Goal: Find specific page/section: Find specific page/section

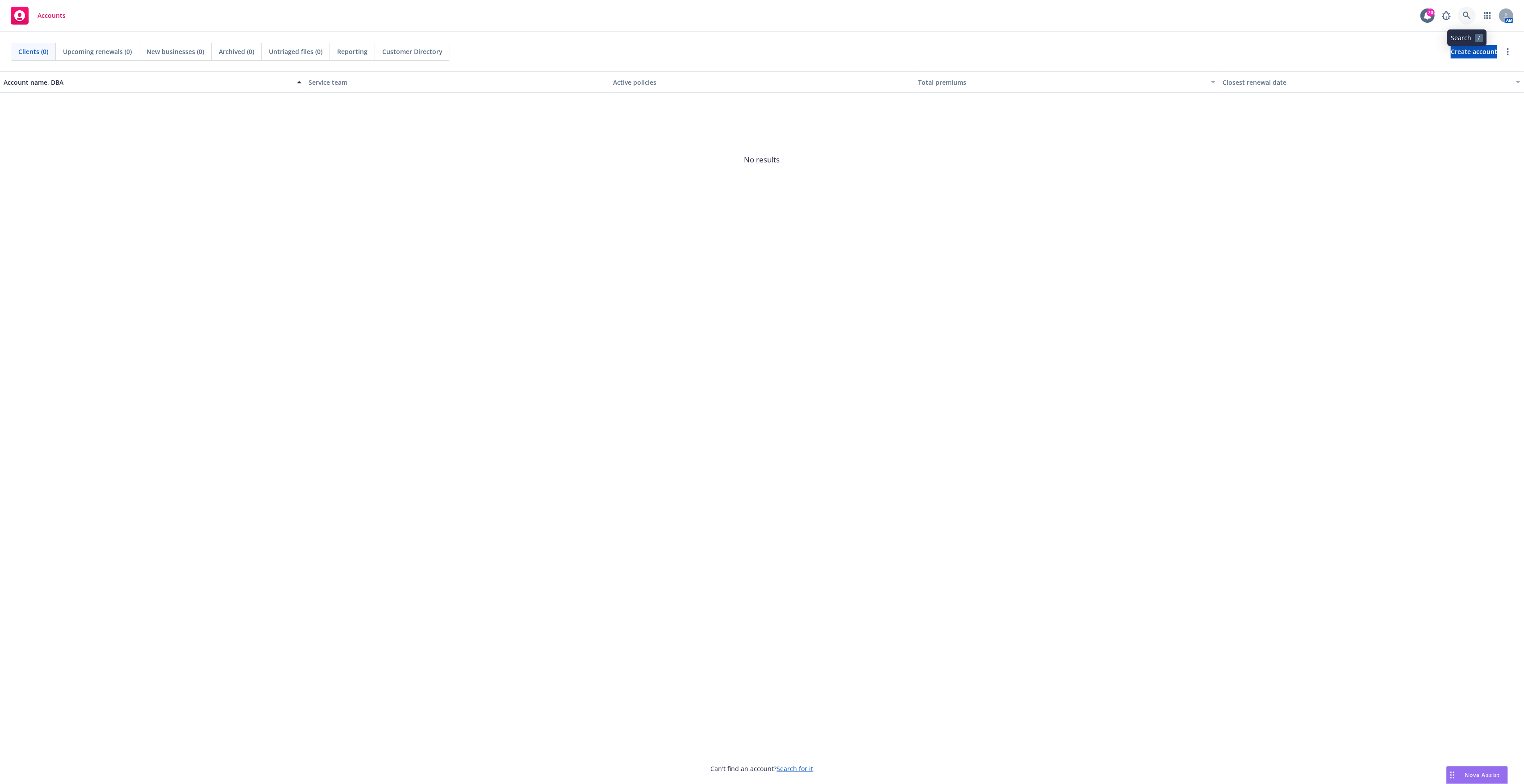
click at [1465, 19] on icon at bounding box center [1467, 16] width 8 height 8
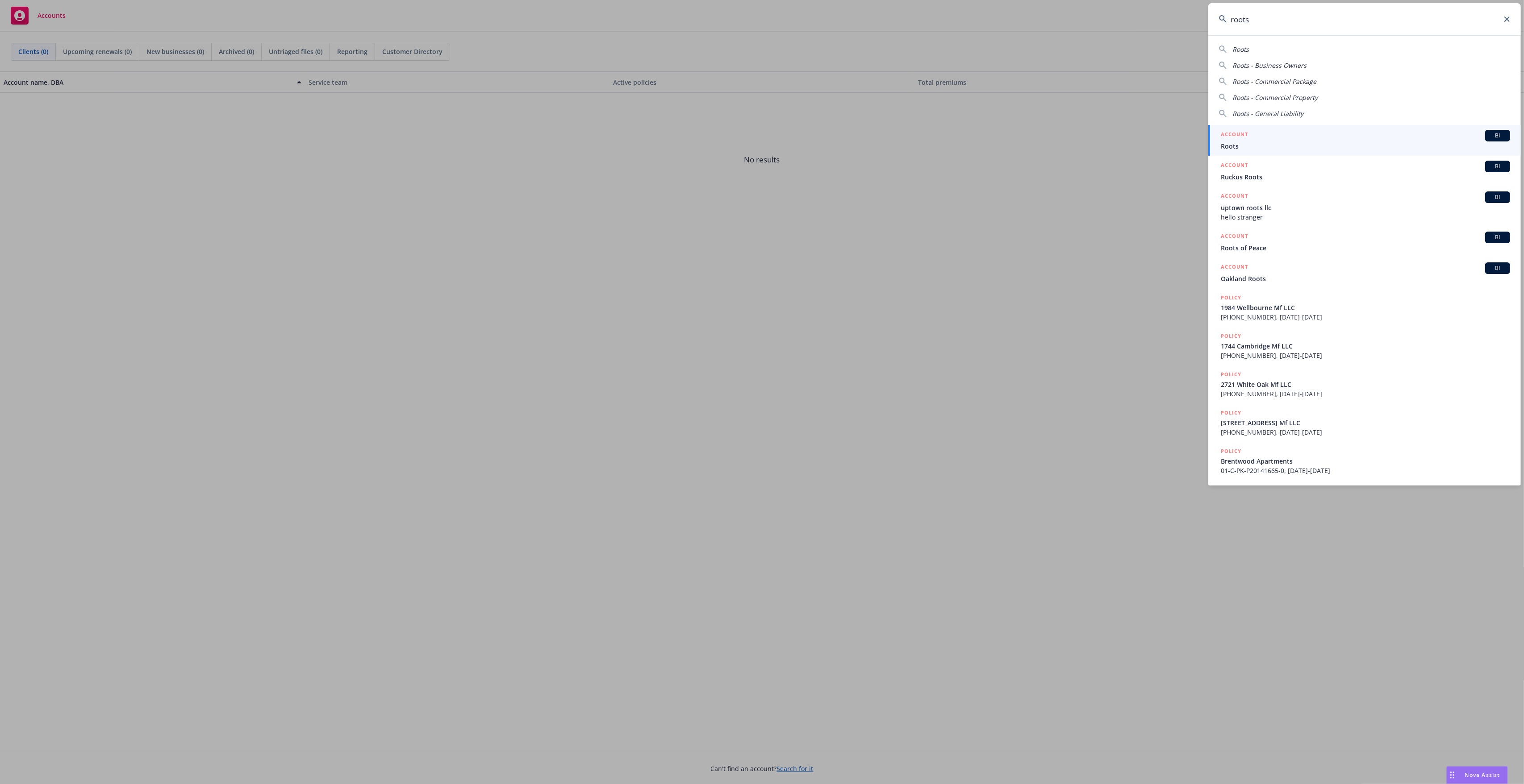
type input "roots"
click at [1323, 145] on span "Roots" at bounding box center [1365, 146] width 289 height 9
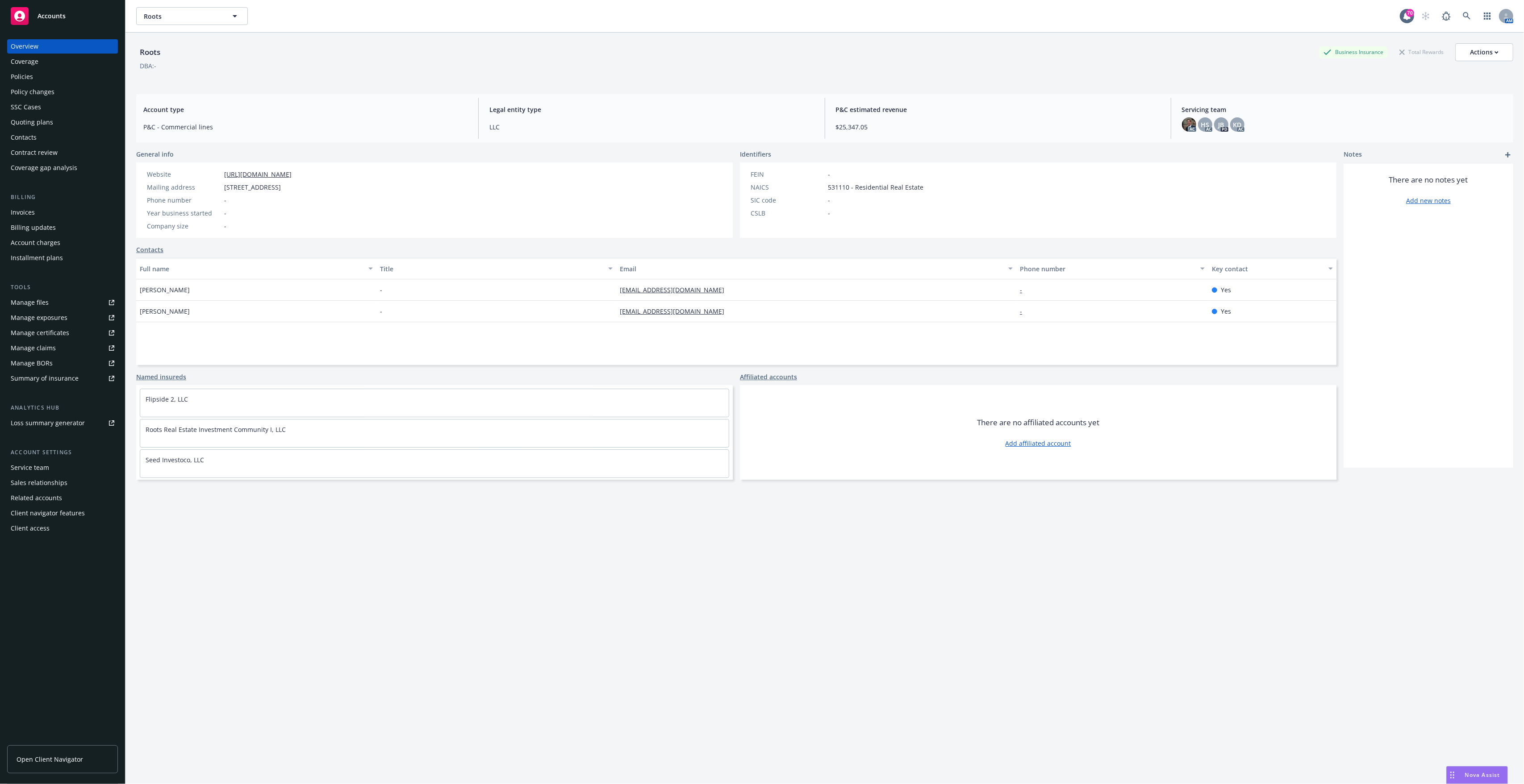
click at [22, 82] on div "Policies" at bounding box center [22, 77] width 22 height 14
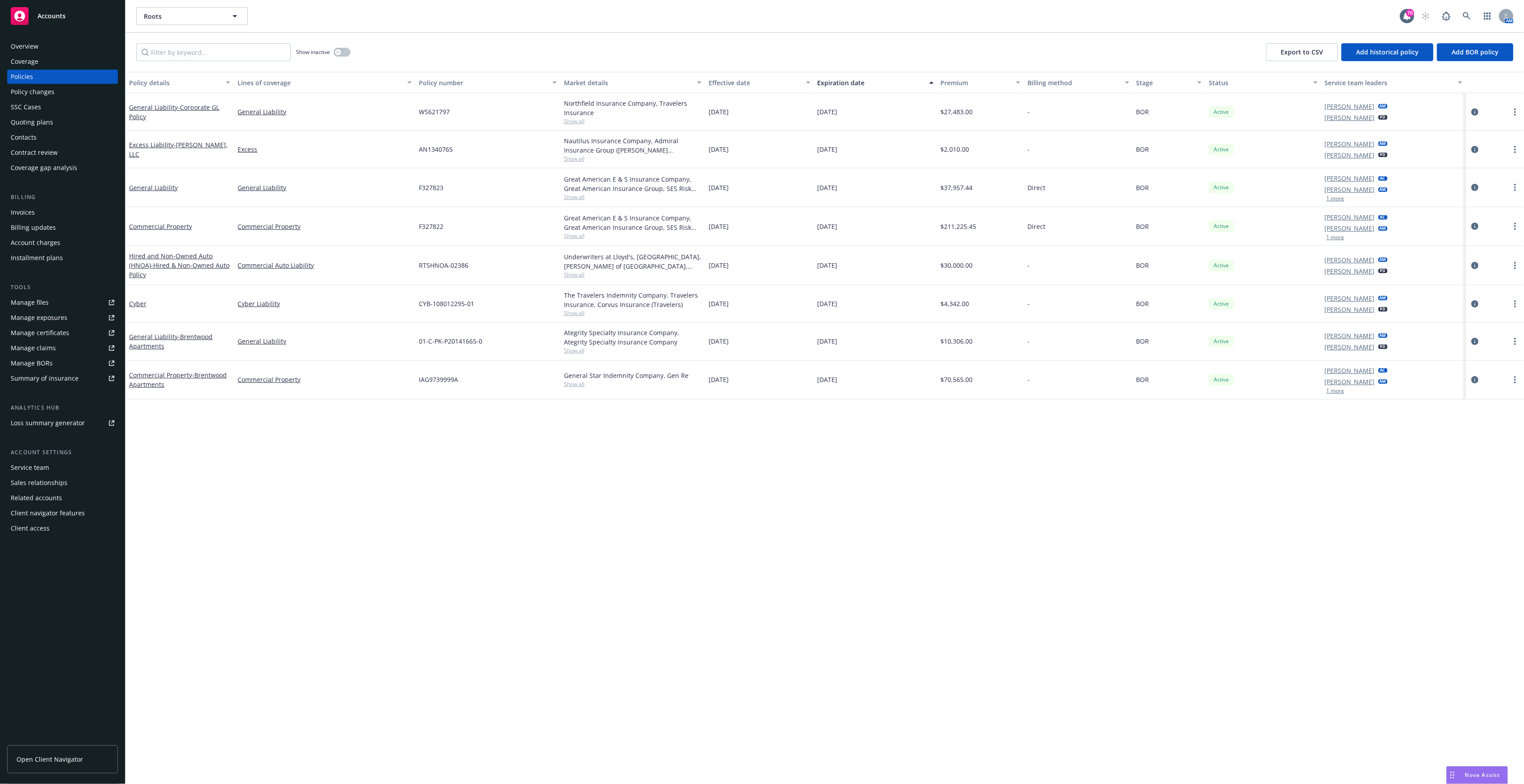
click at [398, 559] on div "Policy details Lines of coverage Policy number Market details Effective date Ex…" at bounding box center [825, 428] width 1399 height 712
